Goal: Task Accomplishment & Management: Complete application form

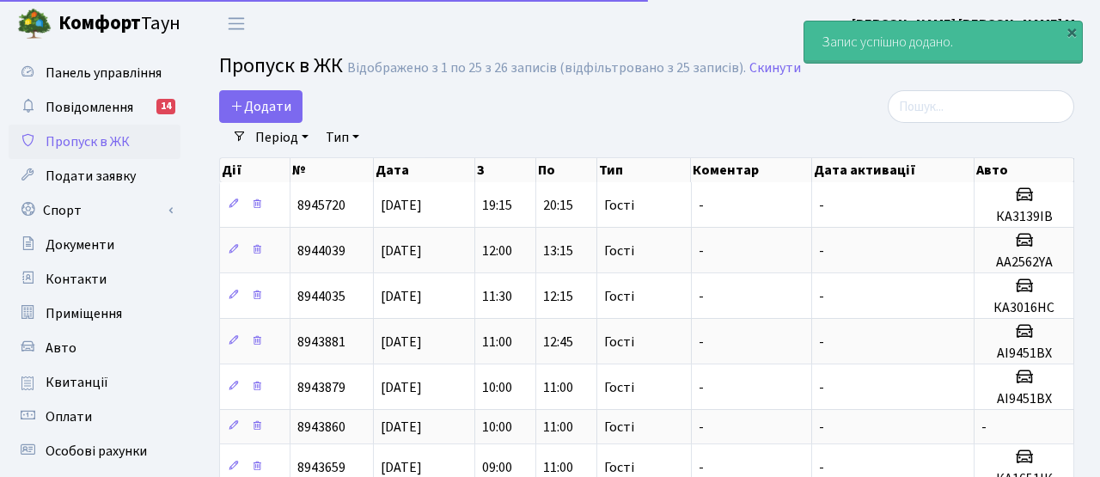
select select "25"
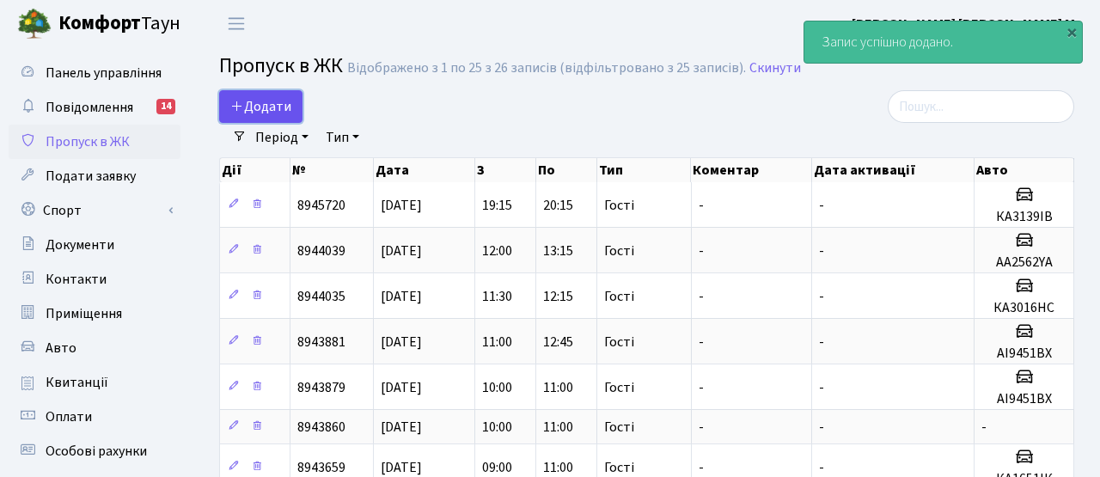
click at [262, 102] on span "Додати" at bounding box center [260, 106] width 61 height 19
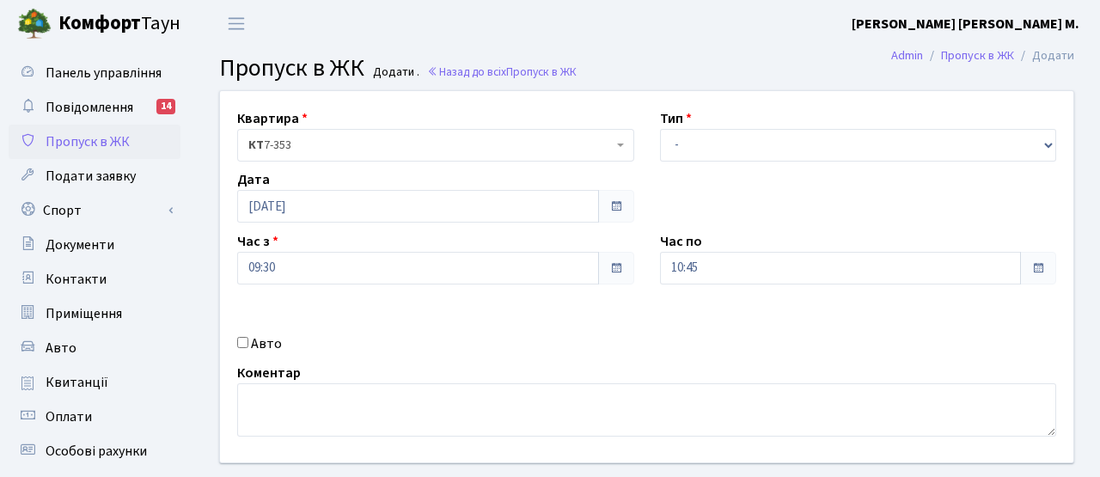
click at [251, 340] on label "Авто" at bounding box center [266, 343] width 31 height 21
click at [248, 340] on input "Авто" at bounding box center [242, 342] width 11 height 11
checkbox input "true"
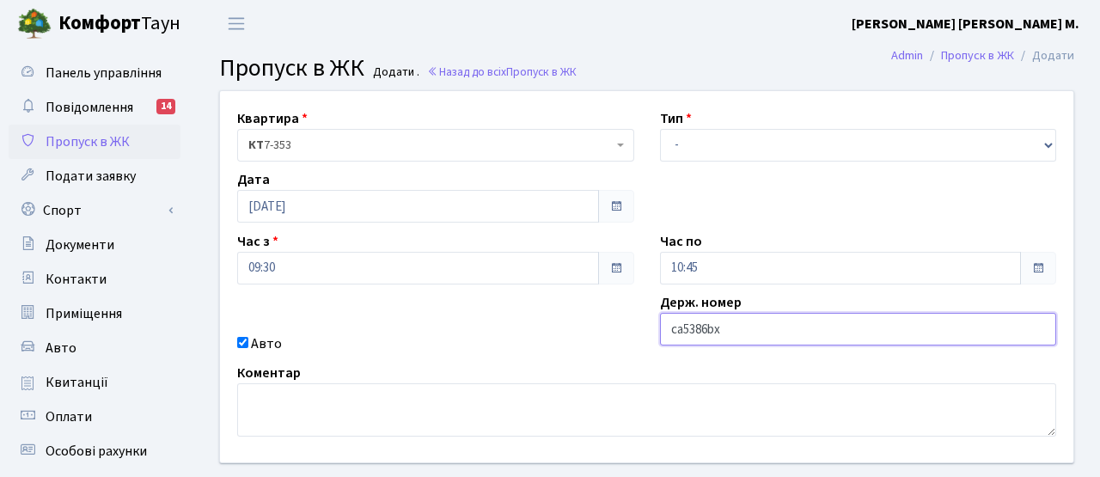
type input "ca5386bx"
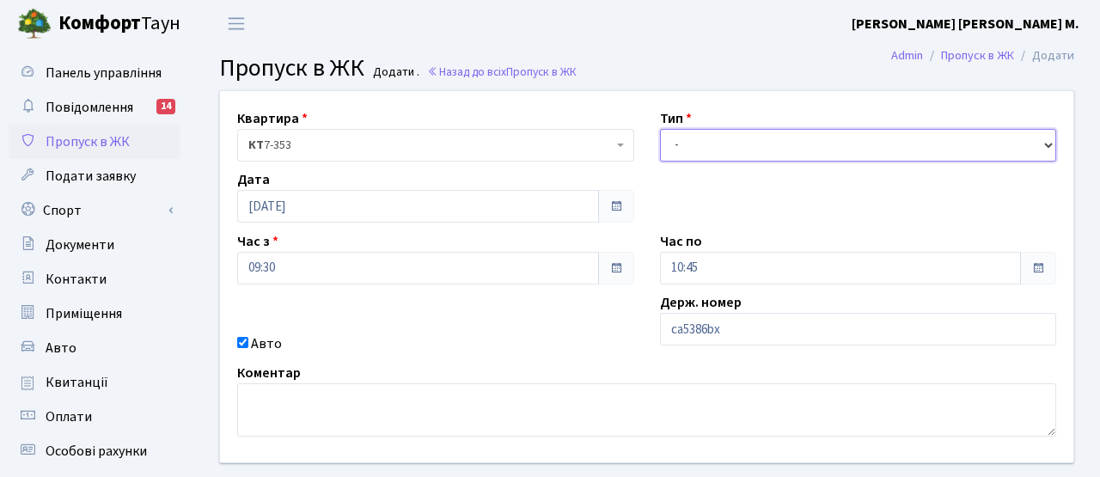
click at [716, 141] on select "- Доставка Таксі Гості Сервіс" at bounding box center [858, 145] width 397 height 33
select select "2"
click at [660, 129] on select "- Доставка Таксі Гості Сервіс" at bounding box center [858, 145] width 397 height 33
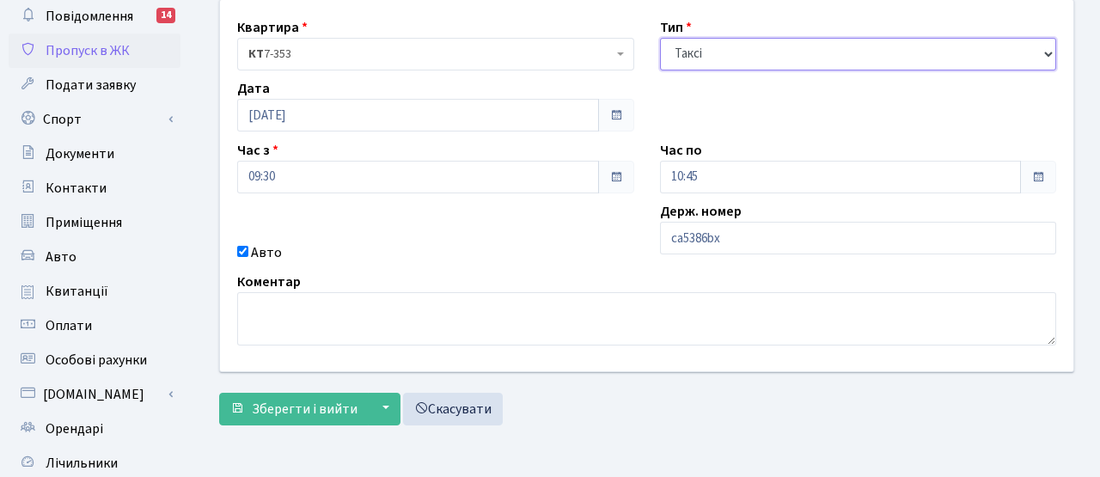
scroll to position [209, 0]
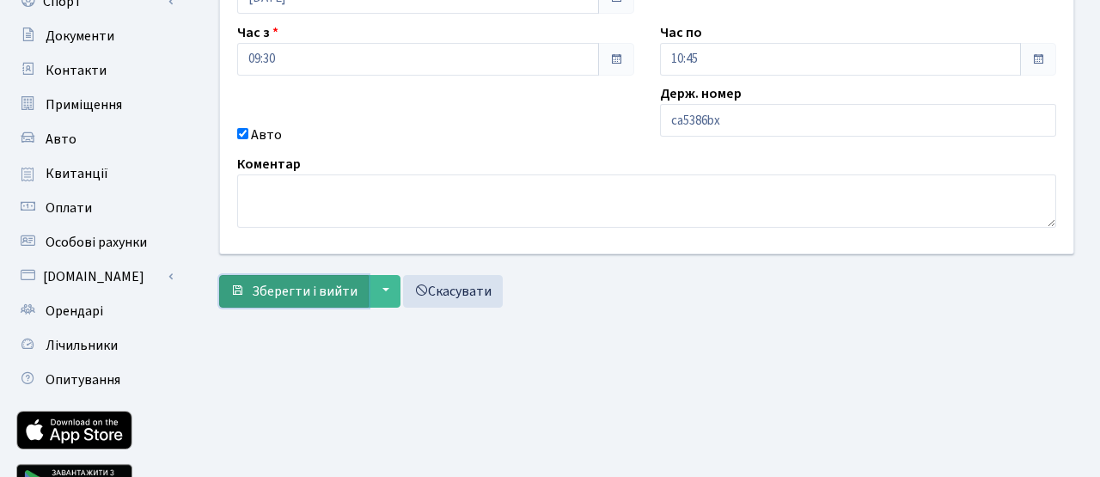
click at [332, 293] on span "Зберегти і вийти" at bounding box center [305, 291] width 106 height 19
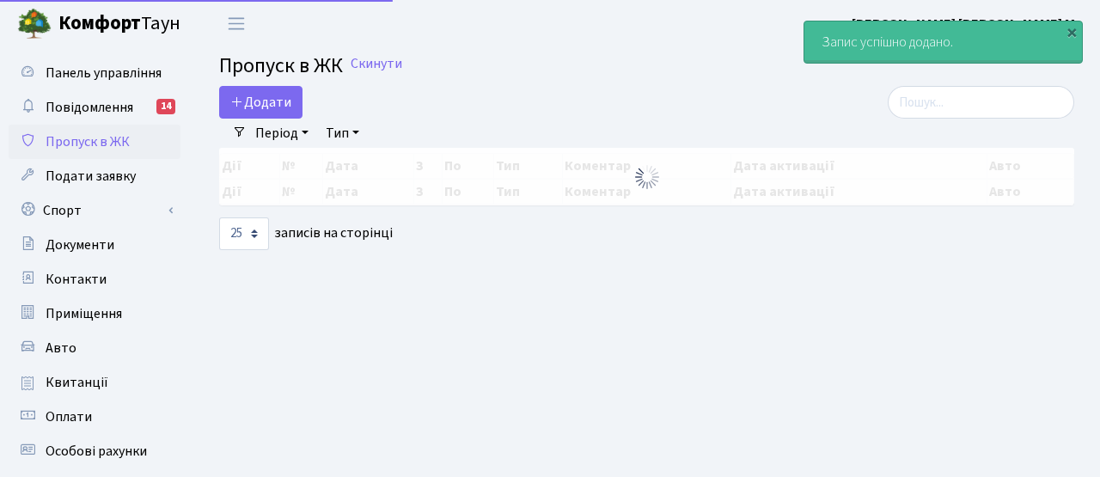
select select "25"
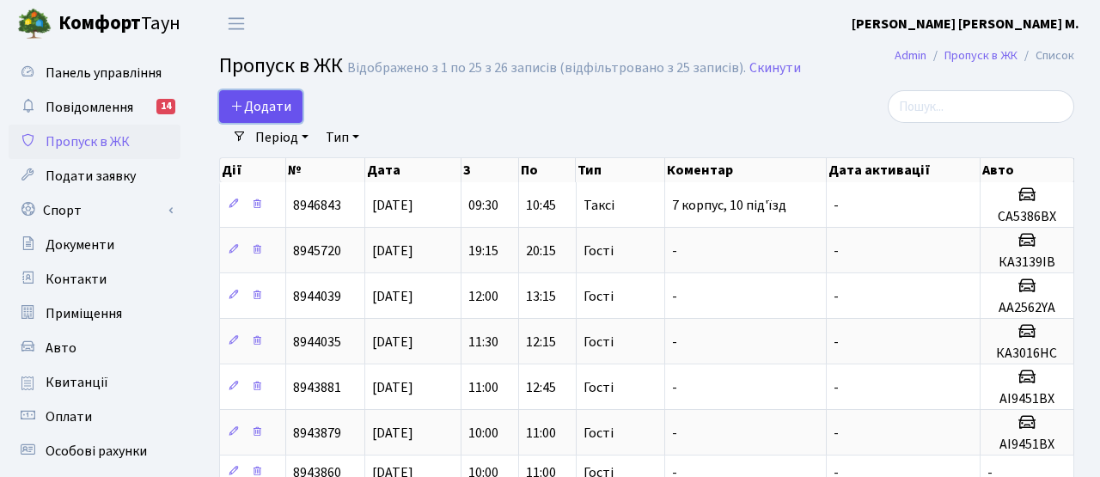
click at [273, 104] on span "Додати" at bounding box center [260, 106] width 61 height 19
